Goal: Check status

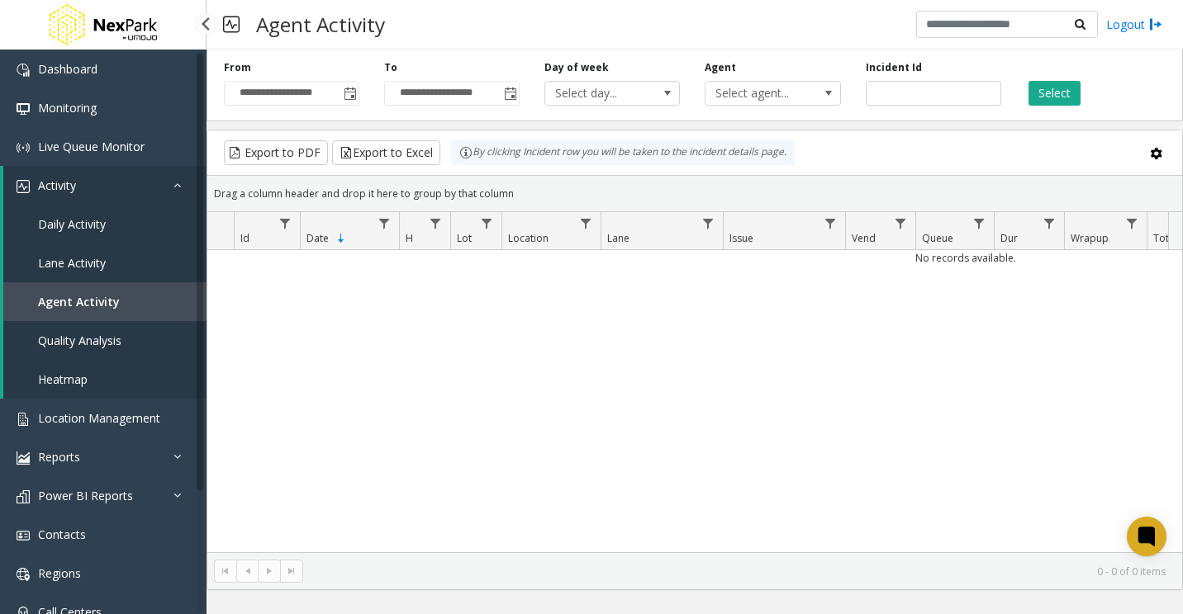
click at [74, 178] on span "Activity" at bounding box center [57, 186] width 38 height 16
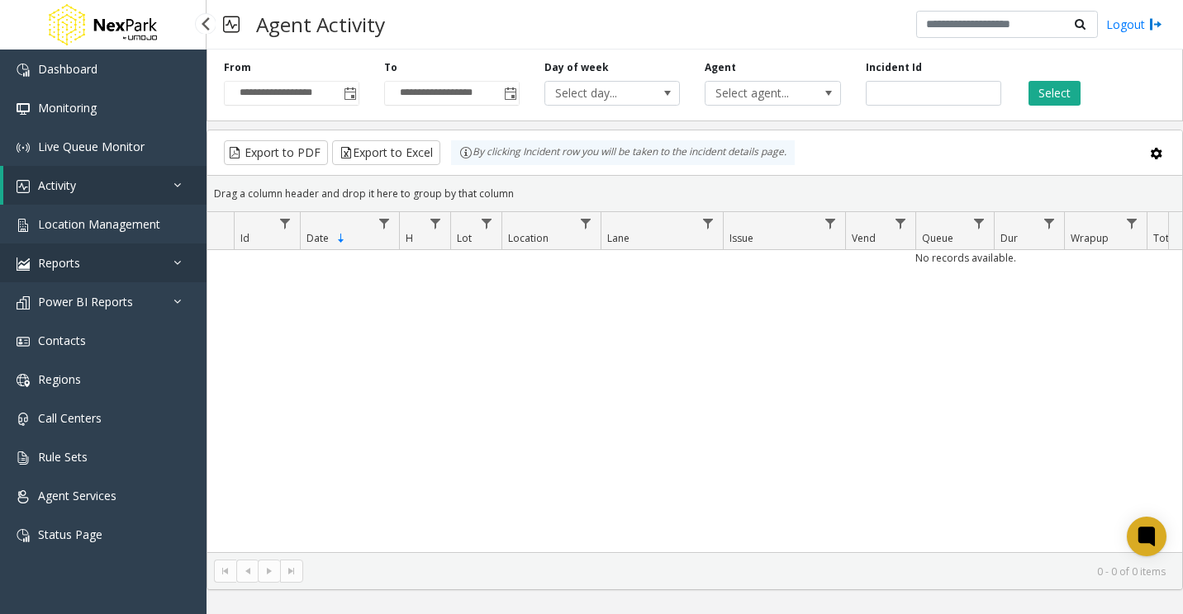
click at [167, 262] on link "Reports" at bounding box center [103, 263] width 206 height 39
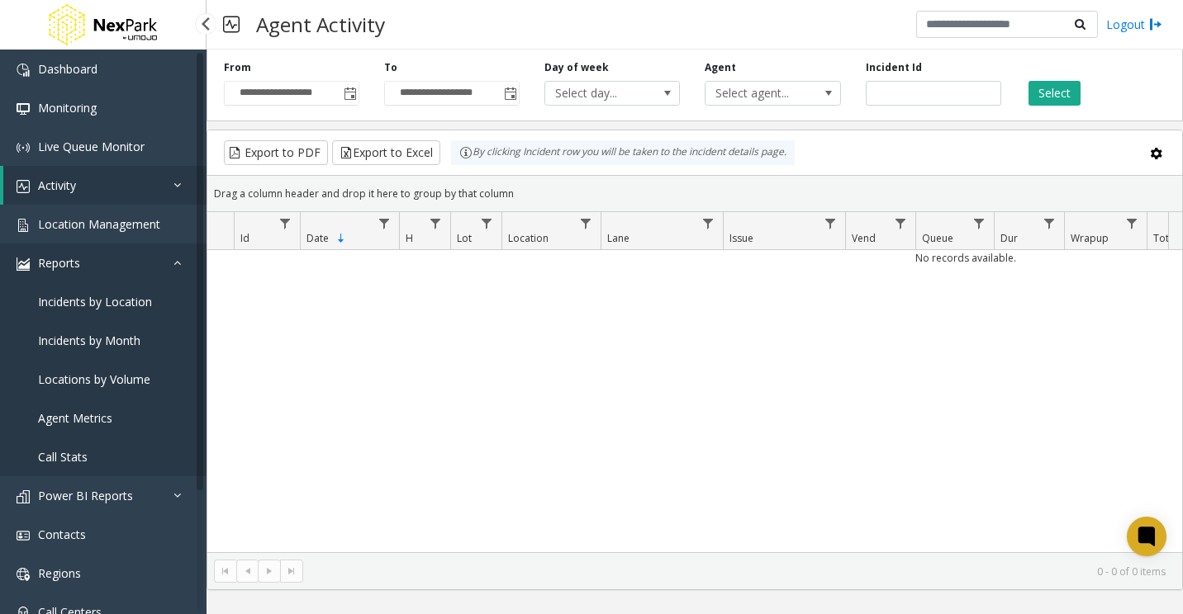
click at [155, 259] on link "Reports" at bounding box center [103, 263] width 206 height 39
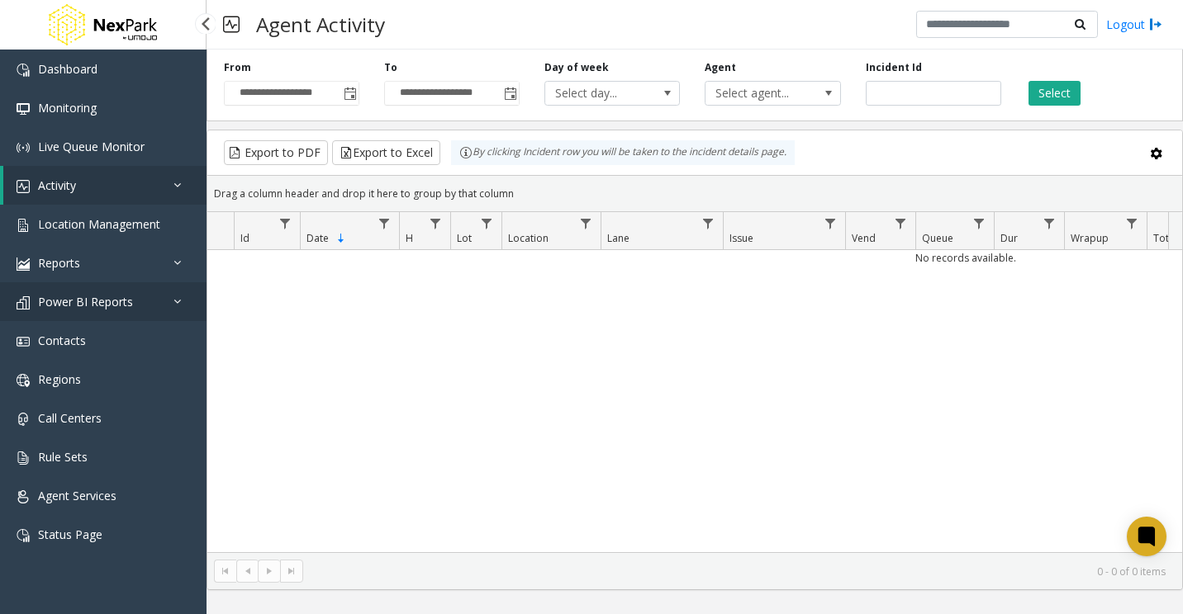
click at [158, 298] on link "Power BI Reports" at bounding box center [103, 301] width 206 height 39
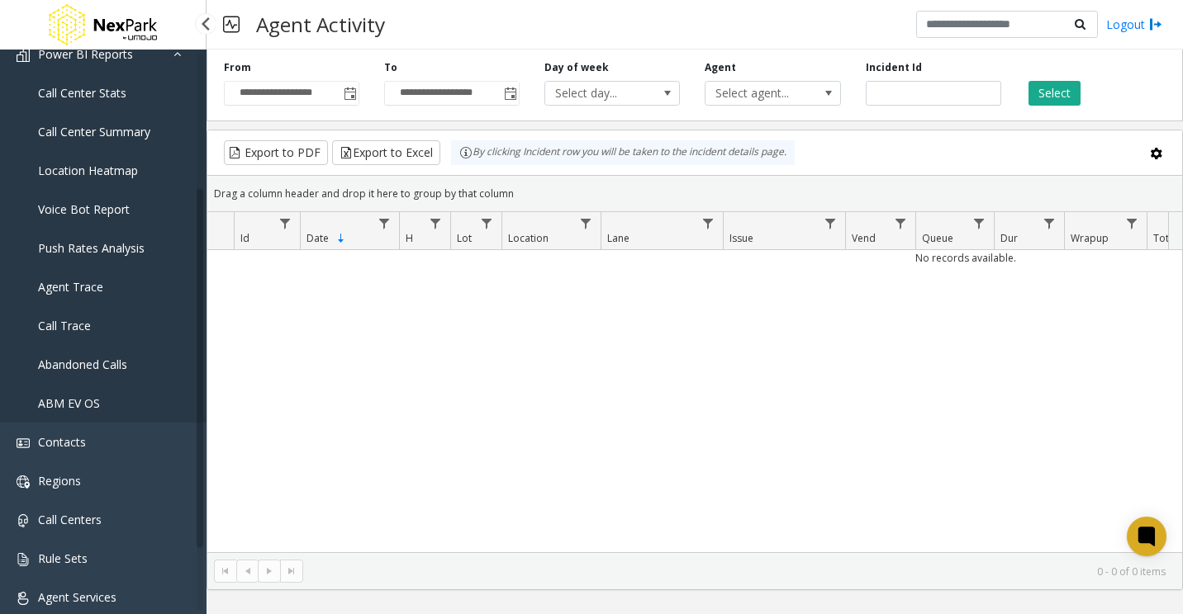
scroll to position [165, 0]
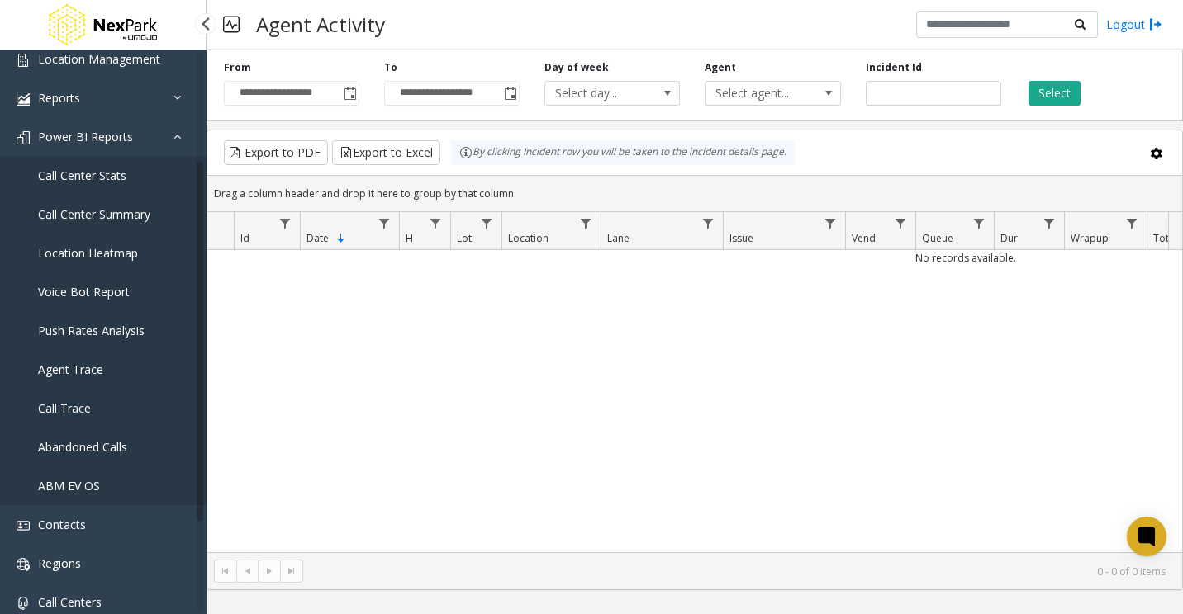
click at [97, 370] on span "Agent Trace" at bounding box center [70, 370] width 65 height 16
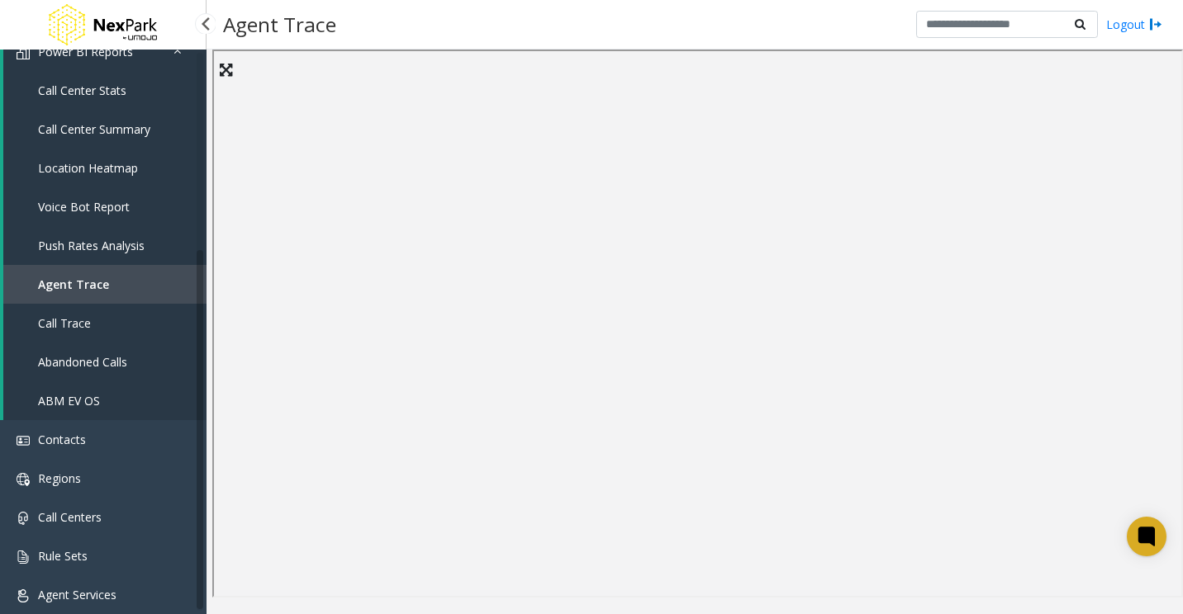
scroll to position [301, 0]
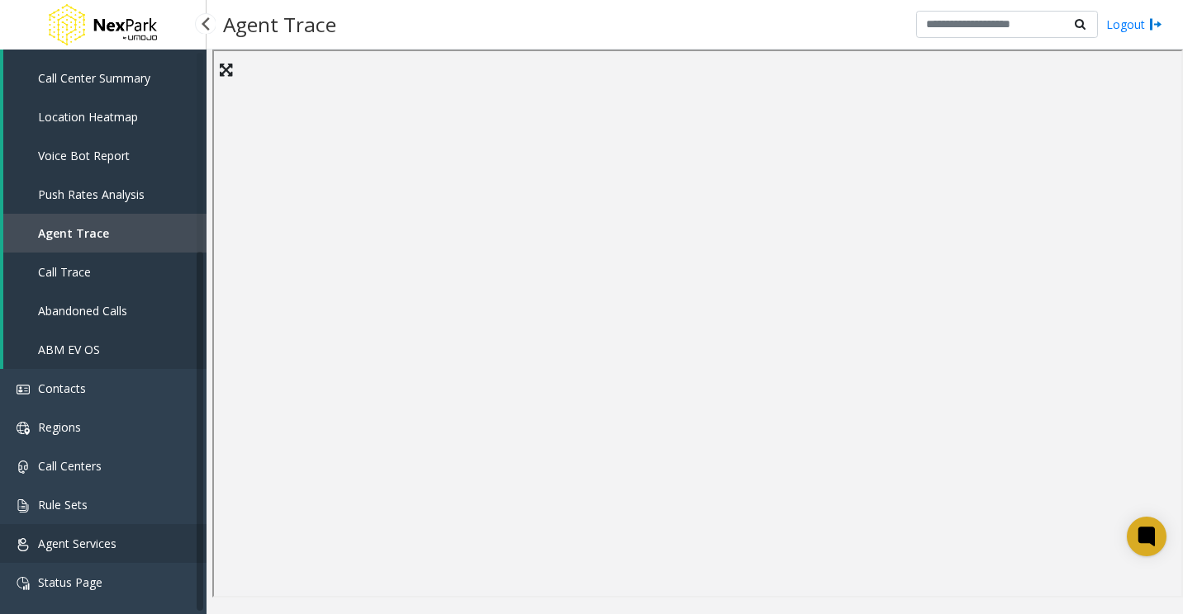
click at [110, 552] on link "Agent Services" at bounding box center [103, 543] width 206 height 39
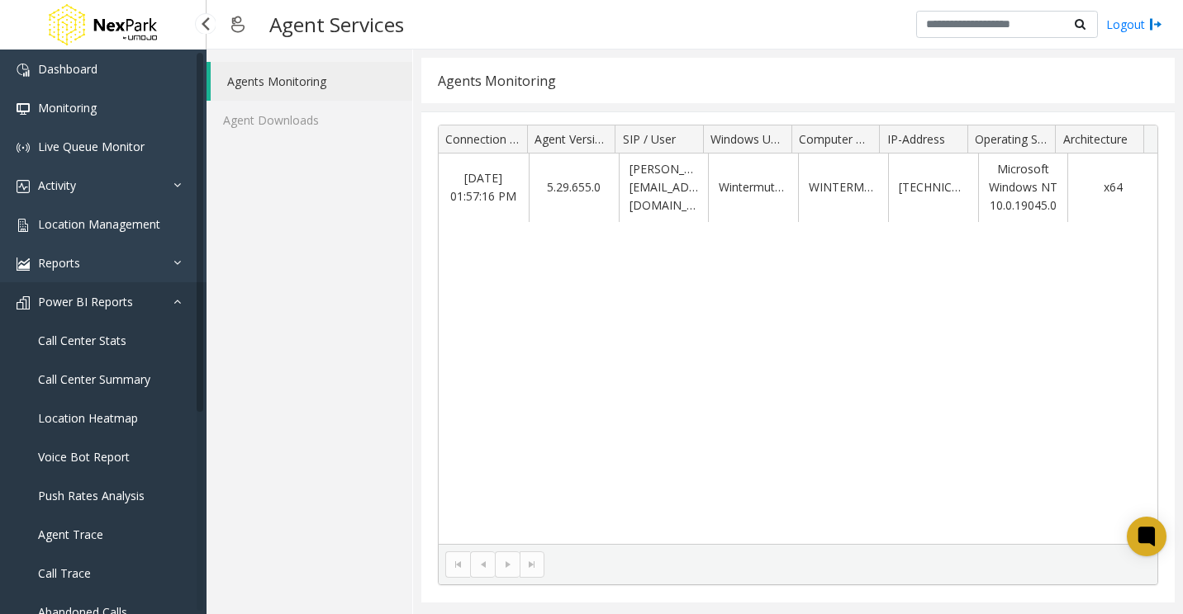
click at [89, 300] on span "Power BI Reports" at bounding box center [85, 302] width 95 height 16
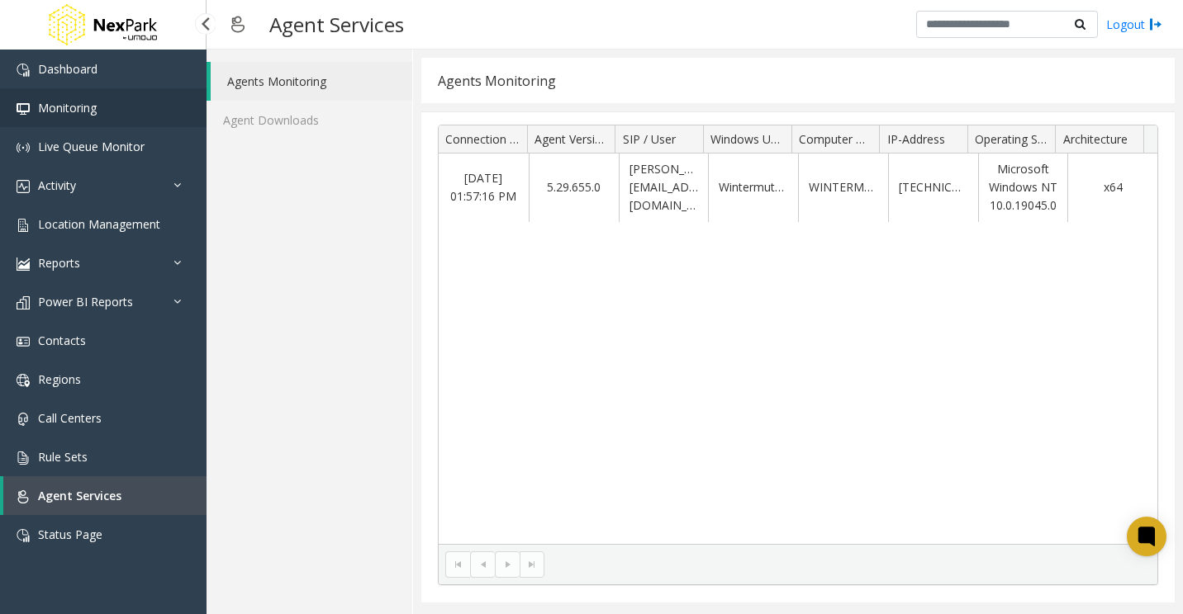
click at [89, 111] on span "Monitoring" at bounding box center [67, 108] width 59 height 16
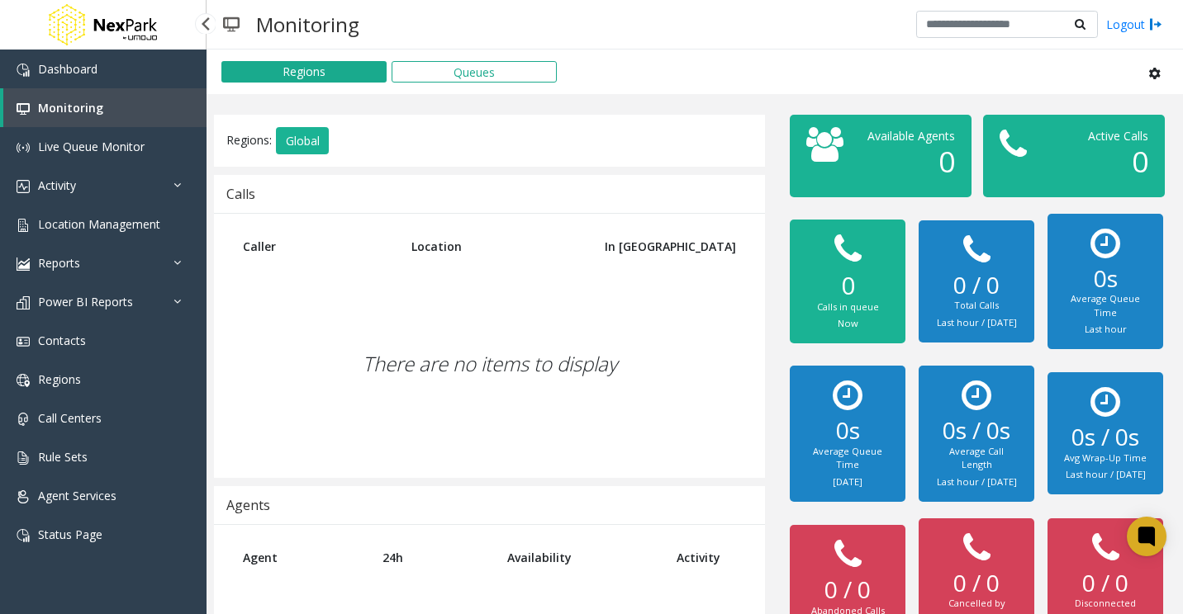
click at [93, 120] on link "Monitoring" at bounding box center [104, 107] width 203 height 39
click at [92, 157] on link "Live Queue Monitor" at bounding box center [103, 146] width 206 height 39
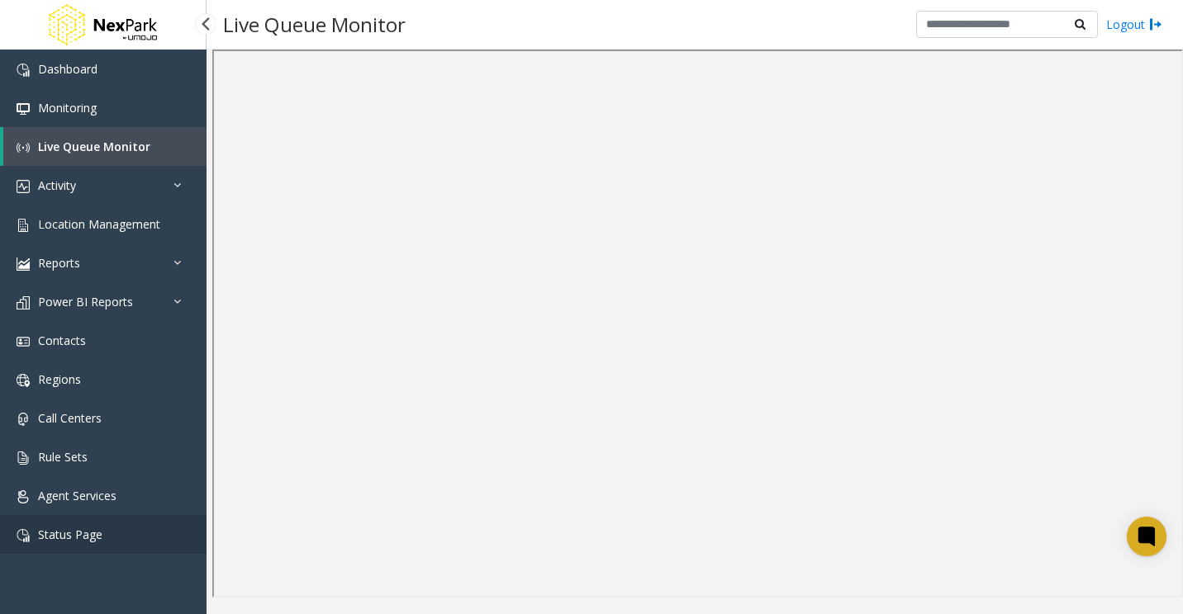
click at [69, 550] on link "Status Page" at bounding box center [103, 534] width 206 height 39
